Goal: Task Accomplishment & Management: Manage account settings

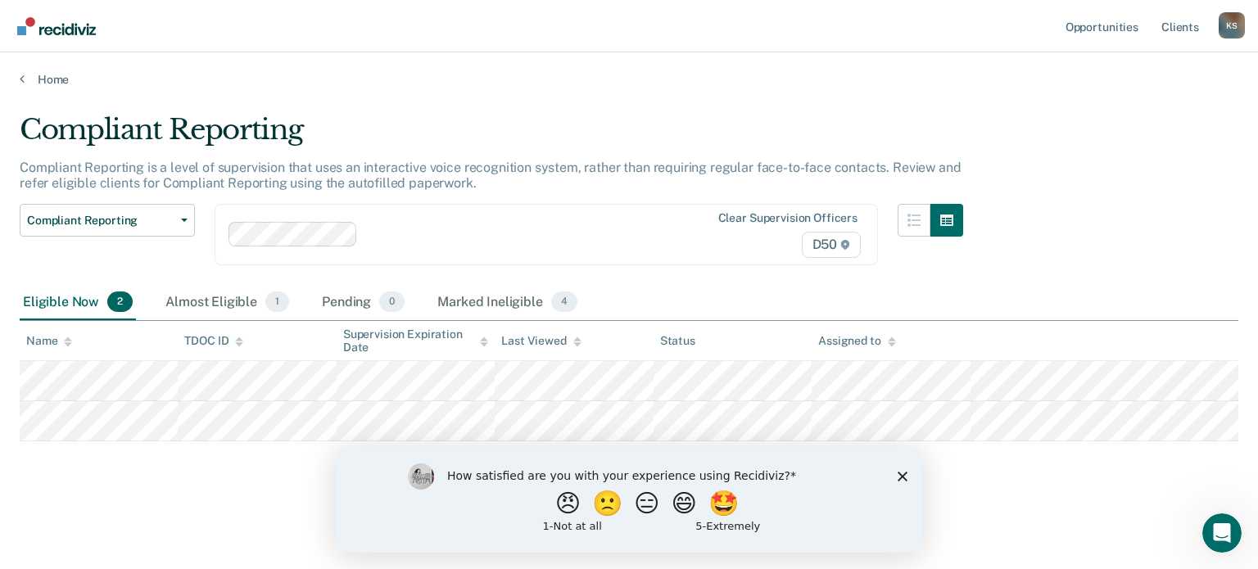
click at [907, 478] on div "How satisfied are you with your experience using Recidiviz? 😠 🙁 😑 😄 🤩 1 - Not a…" at bounding box center [629, 499] width 586 height 106
click at [903, 472] on icon "Close survey" at bounding box center [903, 476] width 10 height 10
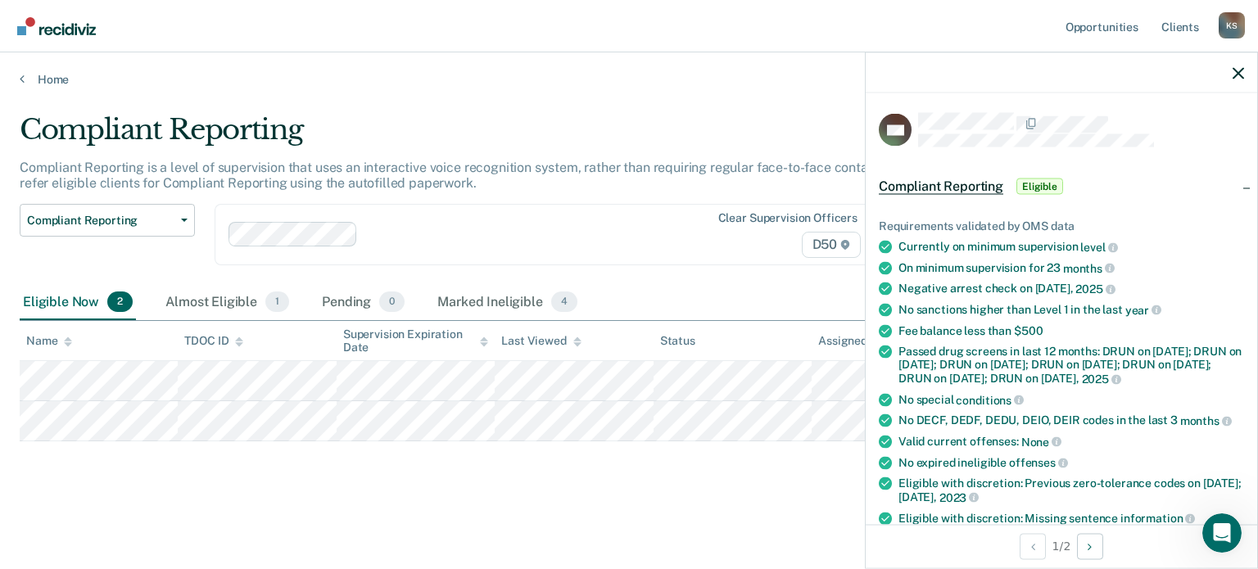
scroll to position [410, 0]
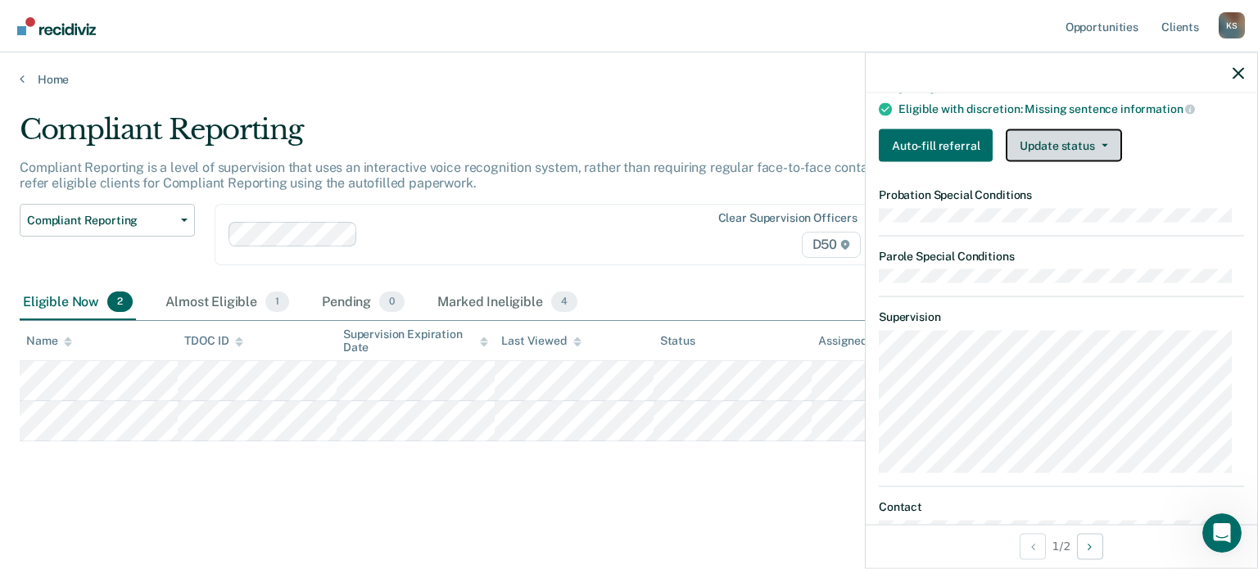
click at [1071, 153] on button "Update status" at bounding box center [1063, 145] width 115 height 33
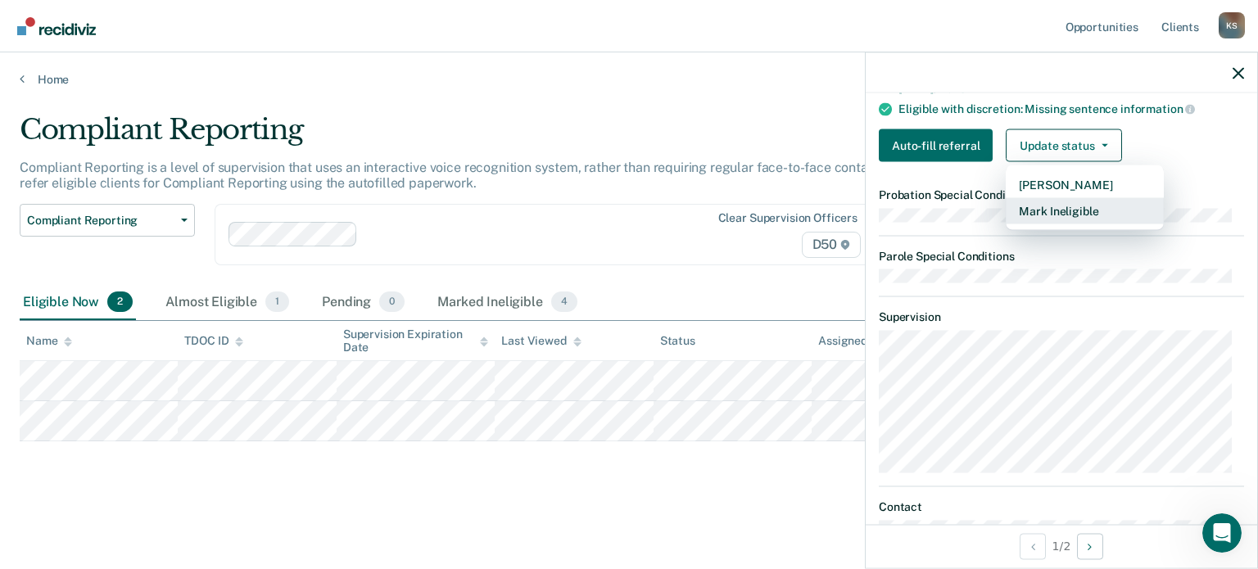
click at [1072, 219] on button "Mark Ineligible" at bounding box center [1085, 211] width 158 height 26
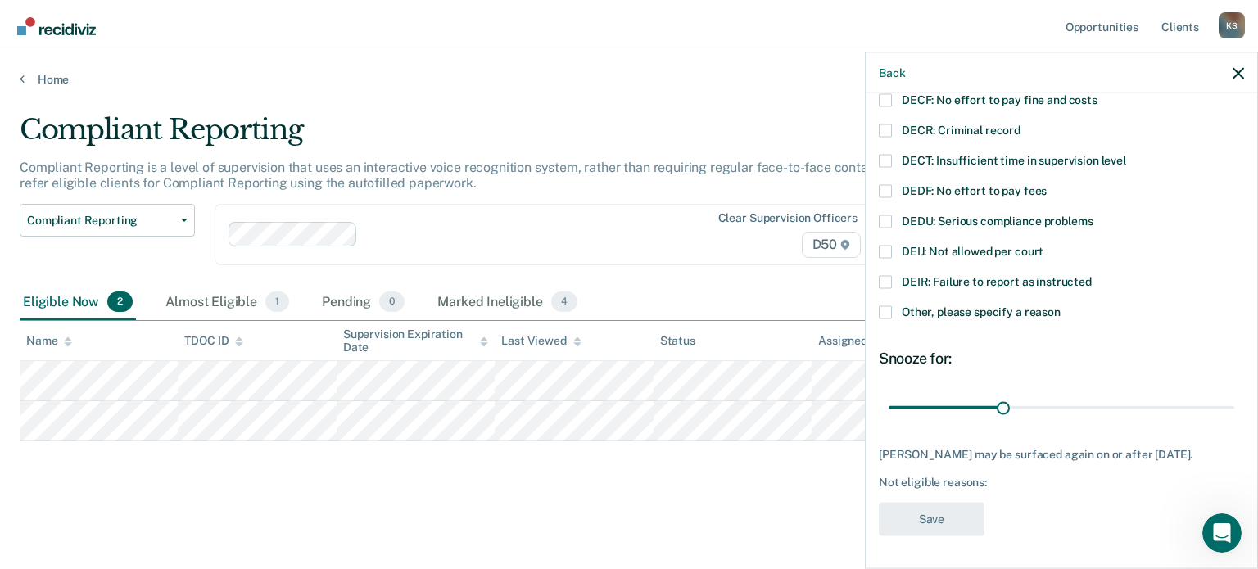
scroll to position [122, 0]
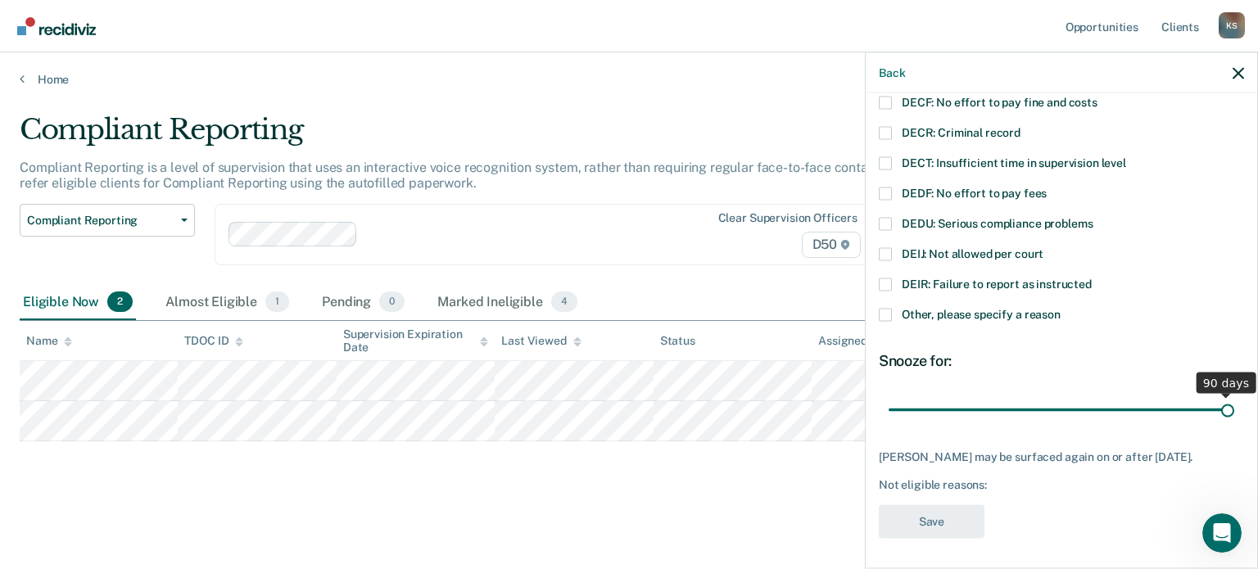
drag, startPoint x: 1004, startPoint y: 409, endPoint x: 1251, endPoint y: 411, distance: 246.5
type input "90"
click at [1234, 411] on input "range" at bounding box center [1062, 410] width 346 height 29
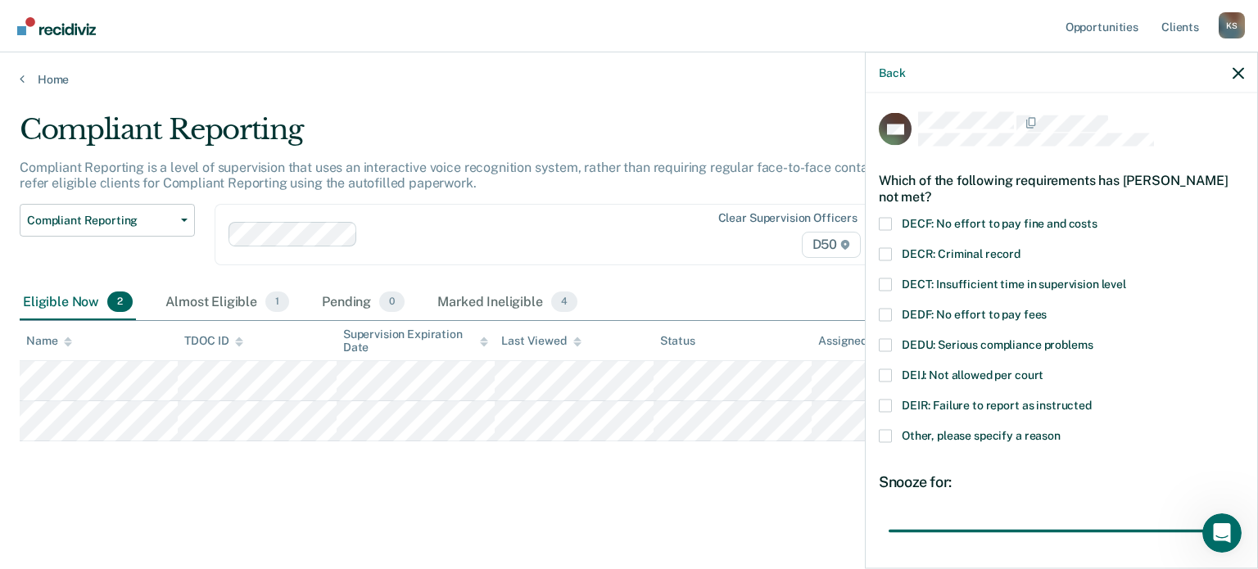
scroll to position [0, 0]
click at [983, 378] on span "DEIJ: Not allowed per court" at bounding box center [973, 375] width 142 height 13
click at [1043, 369] on input "DEIJ: Not allowed per court" at bounding box center [1043, 369] width 0 height 0
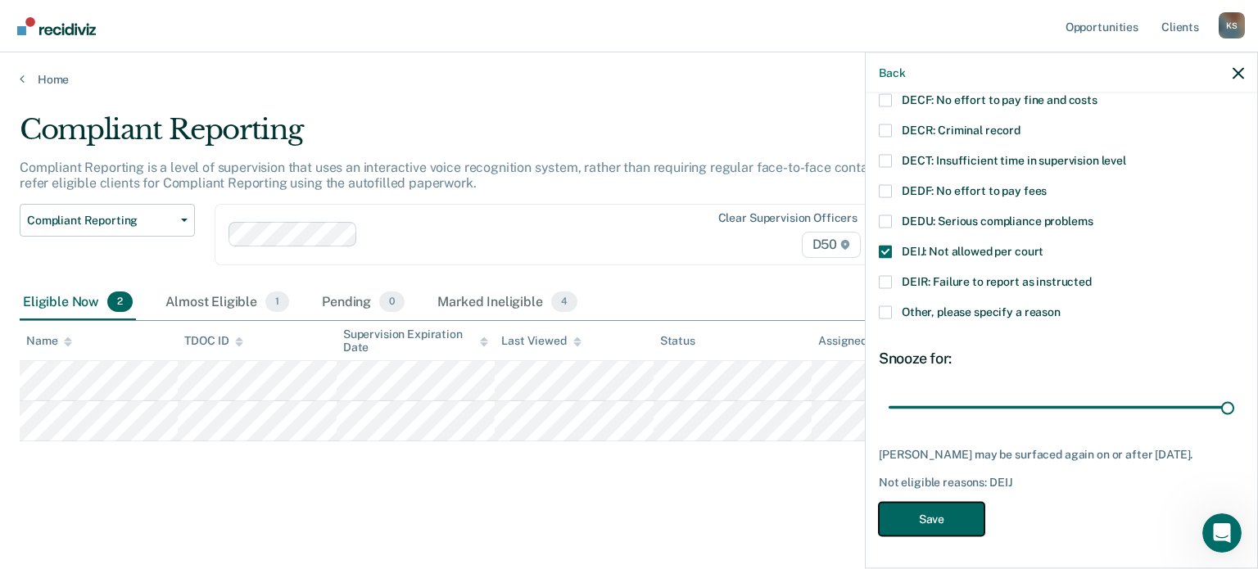
click at [944, 511] on button "Save" at bounding box center [932, 519] width 106 height 34
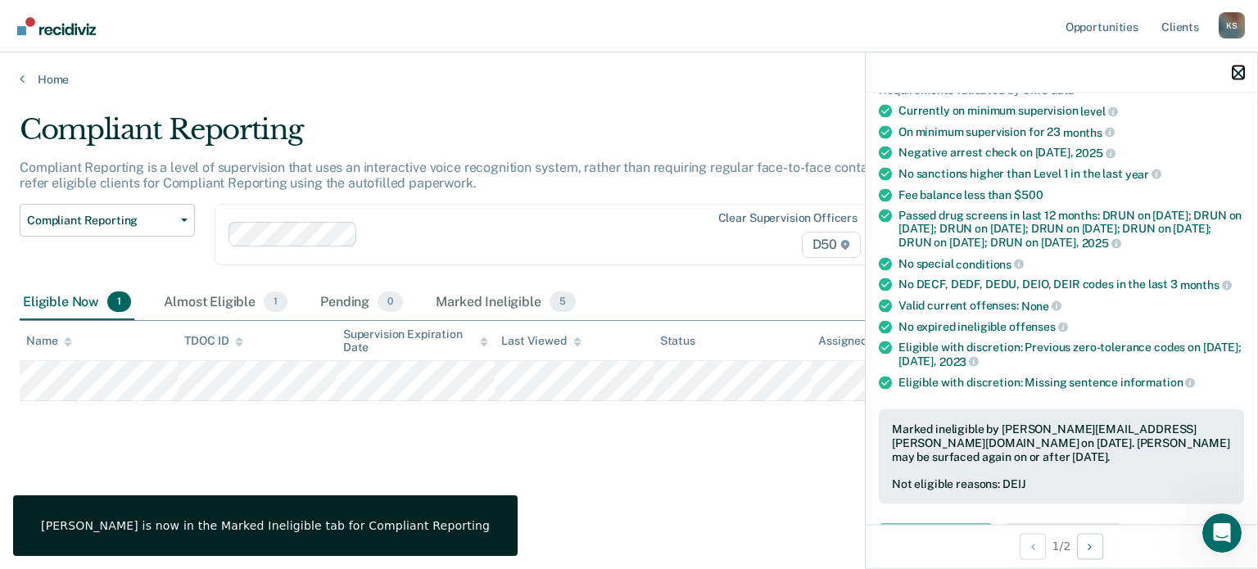
click at [1235, 66] on button "button" at bounding box center [1238, 73] width 11 height 14
